Goal: Information Seeking & Learning: Stay updated

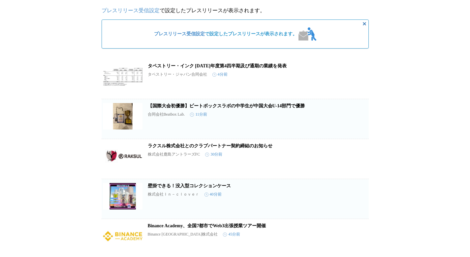
click at [359, 84] on icon "button" at bounding box center [358, 81] width 8 height 8
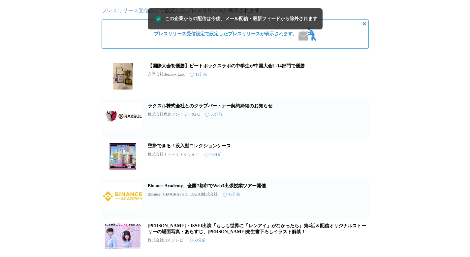
click at [359, 84] on icon "button" at bounding box center [358, 81] width 8 height 8
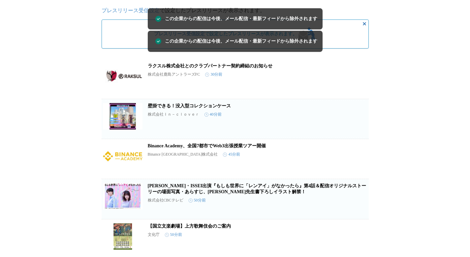
click at [358, 123] on icon "button" at bounding box center [358, 121] width 8 height 8
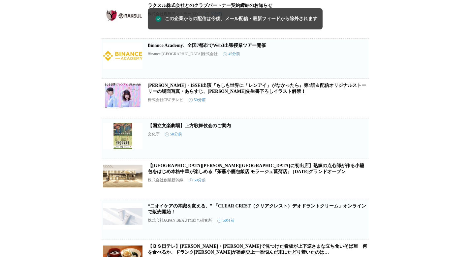
scroll to position [99, 0]
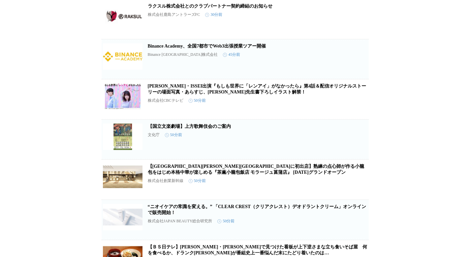
click at [361, 193] on span "この企業を受け取らない" at bounding box center [358, 191] width 21 height 9
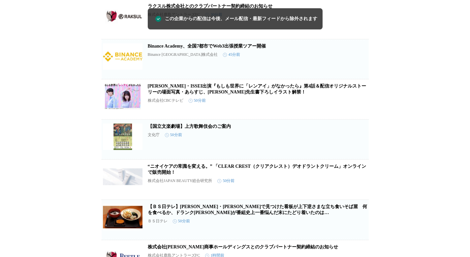
click at [360, 194] on span "この企業を受け取らない" at bounding box center [358, 191] width 21 height 9
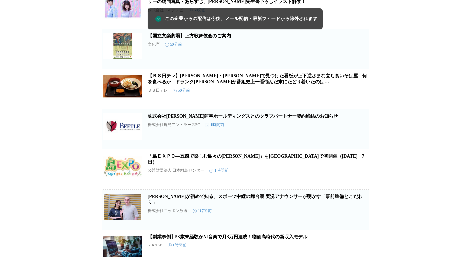
scroll to position [191, 0]
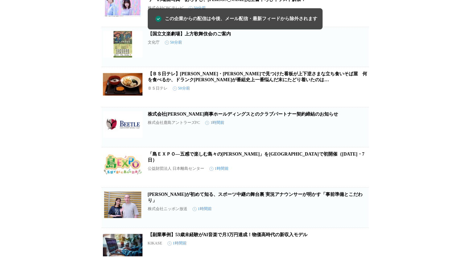
click at [361, 180] on span "この企業を受け取らない" at bounding box center [358, 179] width 21 height 9
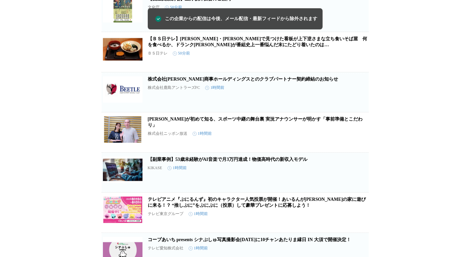
scroll to position [229, 0]
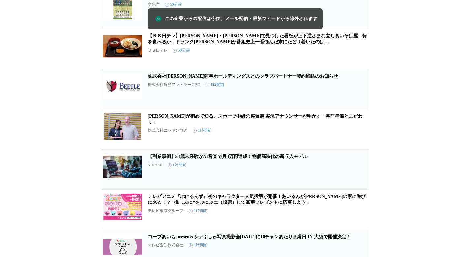
click at [360, 182] on span "この企業を受け取らない" at bounding box center [358, 181] width 21 height 9
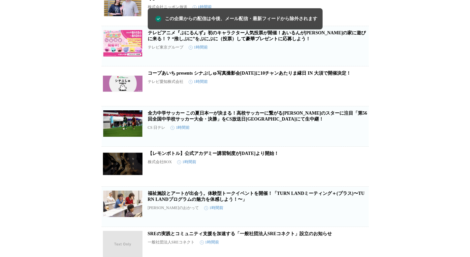
scroll to position [354, 0]
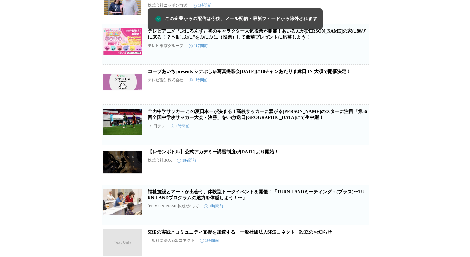
click at [363, 182] on span "この企業を受け取らない" at bounding box center [358, 176] width 21 height 9
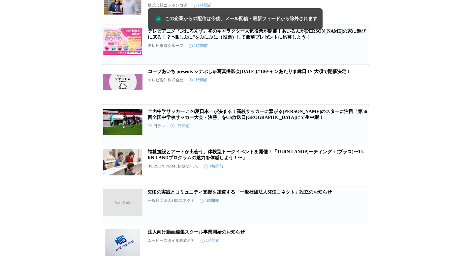
click at [367, 180] on button "この企業を受け取らない" at bounding box center [358, 174] width 21 height 21
click at [363, 190] on article "SREの実践とコミュニティ支援を加速する「一般社団法人SREコネクト」設立のお知らせ 一般社団法人SREコネクト 1時間前 保存する この企業を受け取らない" at bounding box center [235, 205] width 267 height 40
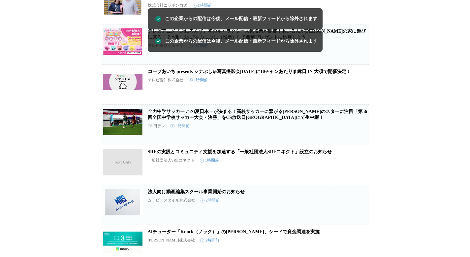
click at [365, 182] on span "この企業を受け取らない" at bounding box center [358, 176] width 21 height 9
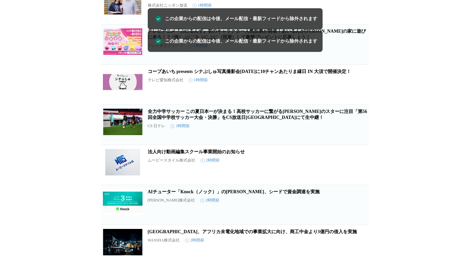
click at [365, 182] on span "この企業を受け取らない" at bounding box center [358, 176] width 21 height 9
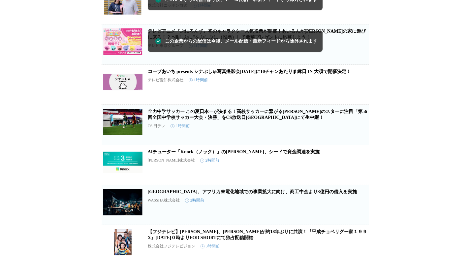
click at [362, 182] on span "この企業を受け取らない" at bounding box center [358, 176] width 21 height 9
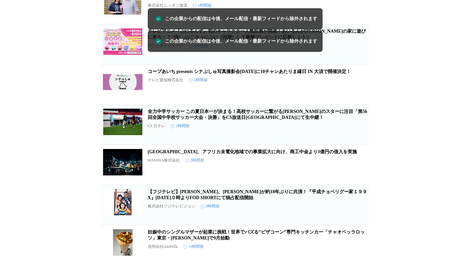
click at [363, 182] on span "この企業を受け取らない" at bounding box center [358, 176] width 21 height 9
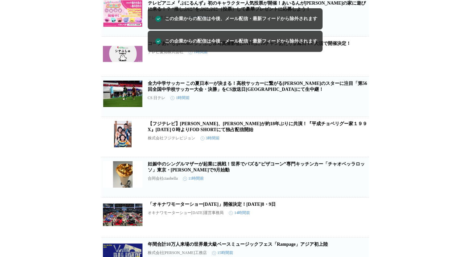
scroll to position [386, 0]
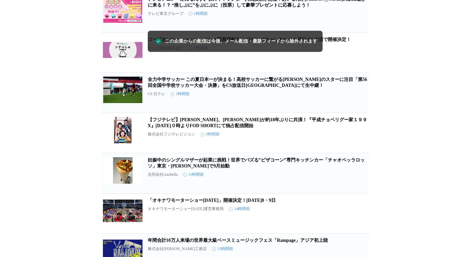
click at [360, 190] on span "この企業を受け取らない" at bounding box center [358, 185] width 21 height 9
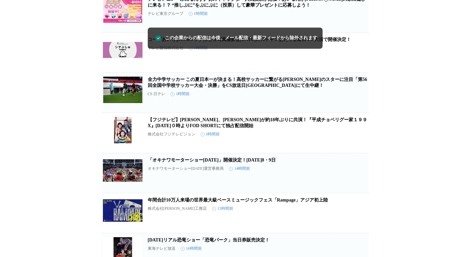
click at [364, 190] on span "この企業を受け取らない" at bounding box center [358, 185] width 21 height 9
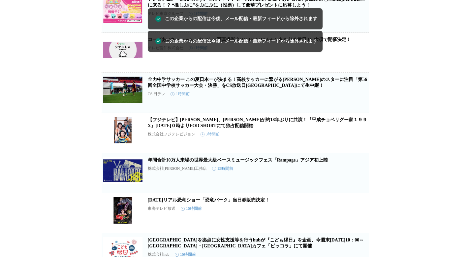
click at [366, 190] on button "この企業を受け取らない" at bounding box center [358, 181] width 21 height 21
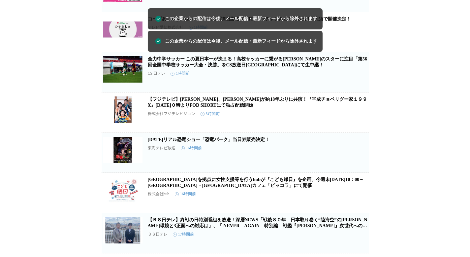
scroll to position [416, 0]
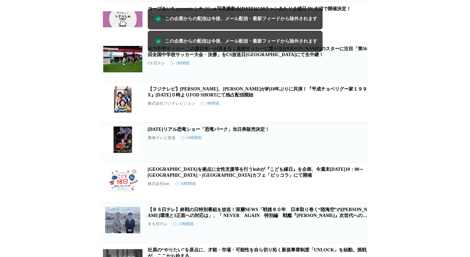
click at [363, 199] on span "この企業を受け取らない" at bounding box center [358, 194] width 21 height 9
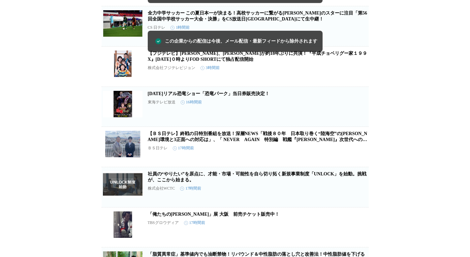
scroll to position [452, 0]
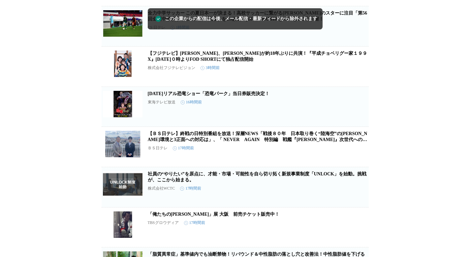
click at [363, 204] on span "この企業を受け取らない" at bounding box center [358, 199] width 21 height 9
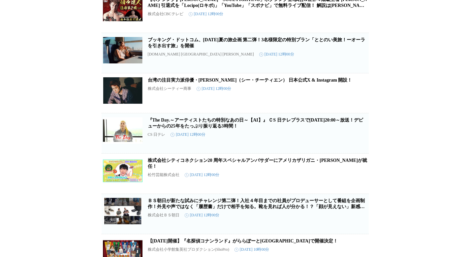
scroll to position [1789, 0]
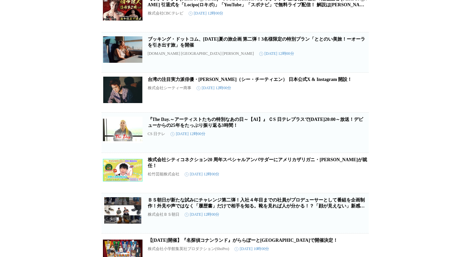
click at [357, 109] on span "この企業を受け取らない" at bounding box center [358, 104] width 21 height 9
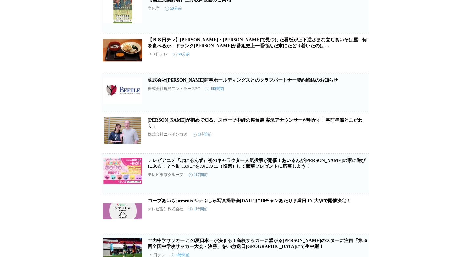
scroll to position [225, 0]
